Goal: Task Accomplishment & Management: Manage account settings

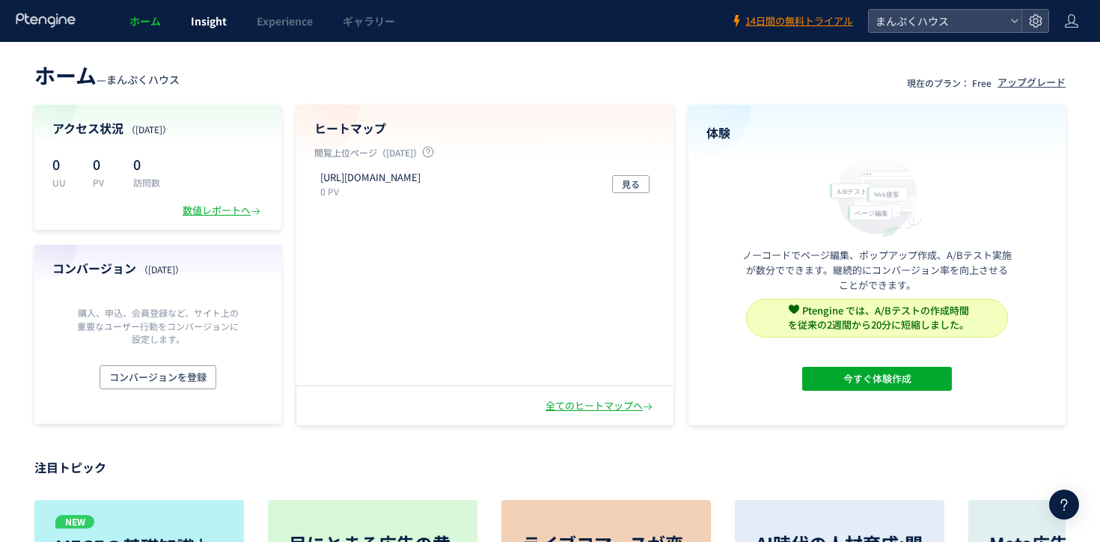
click at [193, 30] on link "Insight" at bounding box center [209, 21] width 66 height 42
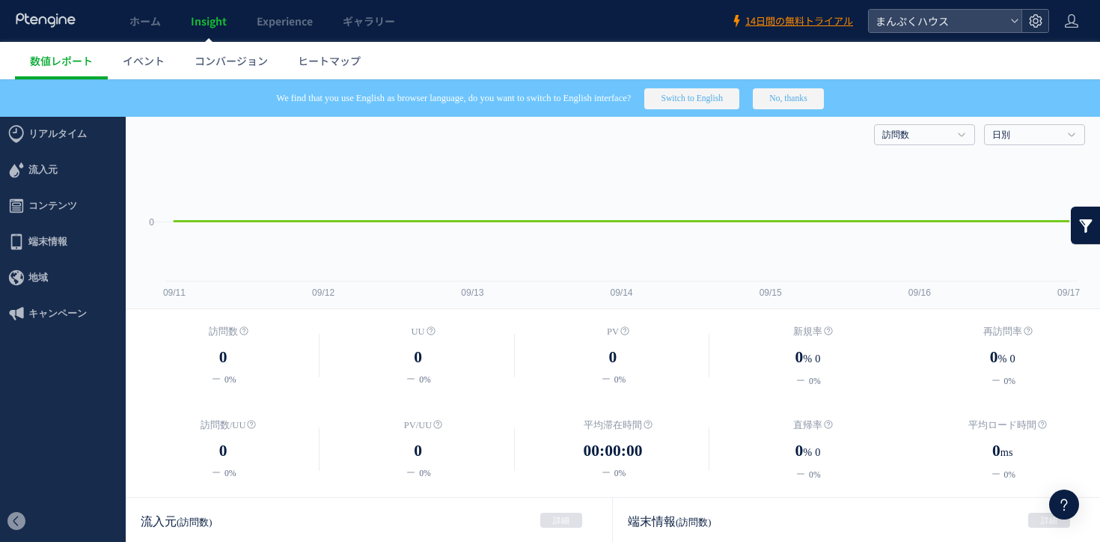
click at [1026, 25] on div at bounding box center [1034, 21] width 27 height 22
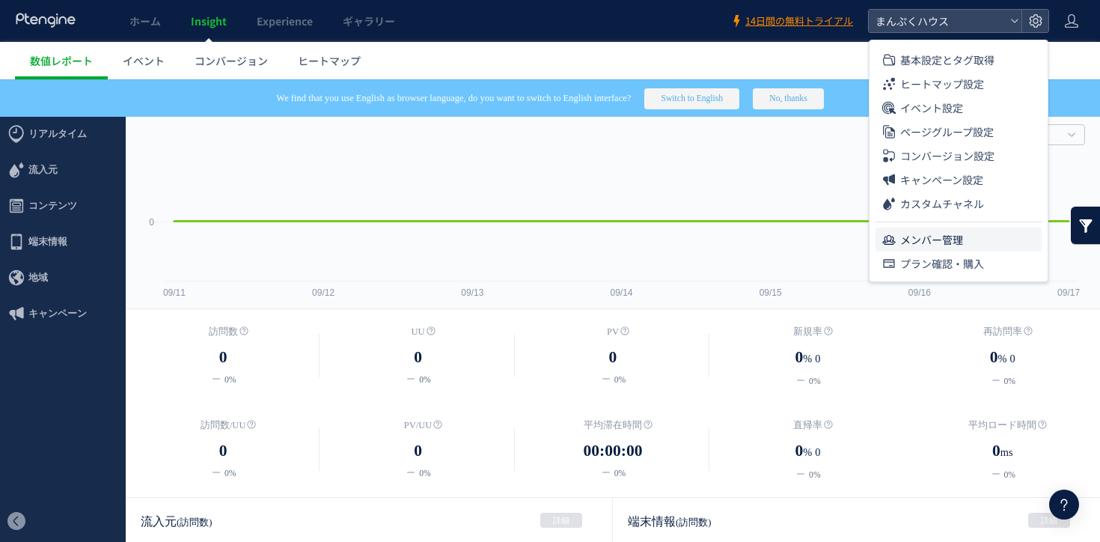
click at [948, 228] on span "メンバー管理" at bounding box center [931, 239] width 63 height 24
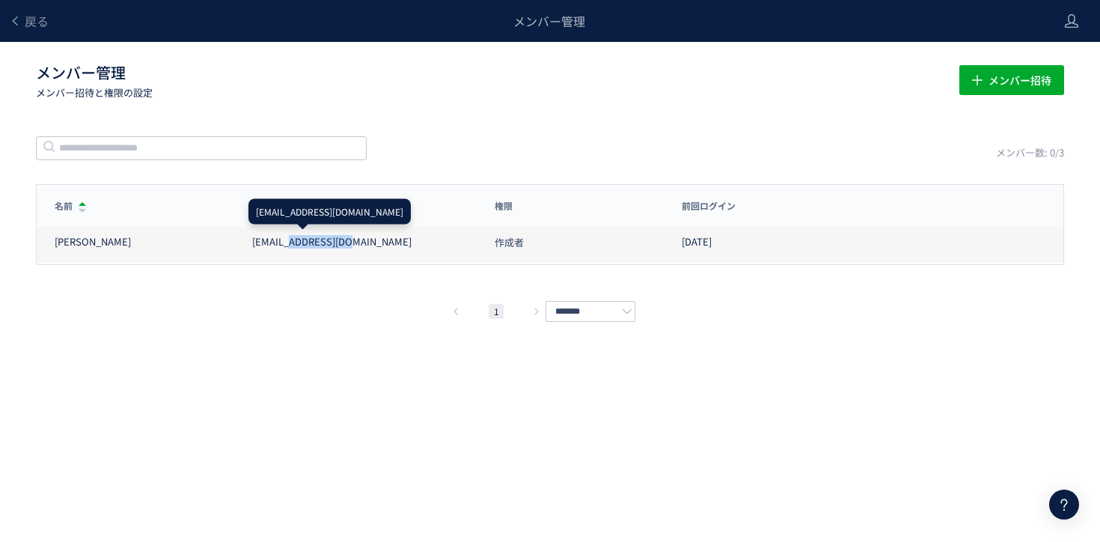
drag, startPoint x: 448, startPoint y: 245, endPoint x: 299, endPoint y: 246, distance: 148.9
click at [299, 245] on div "[EMAIL_ADDRESS][DOMAIN_NAME]" at bounding box center [364, 242] width 224 height 14
copy div "[DOMAIN_NAME]"
